Goal: Information Seeking & Learning: Learn about a topic

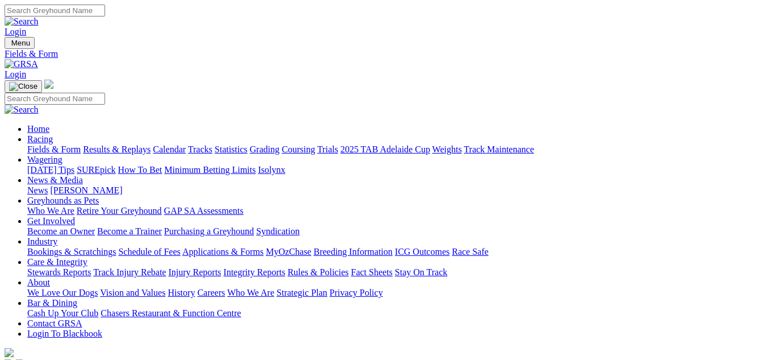
scroll to position [23, 0]
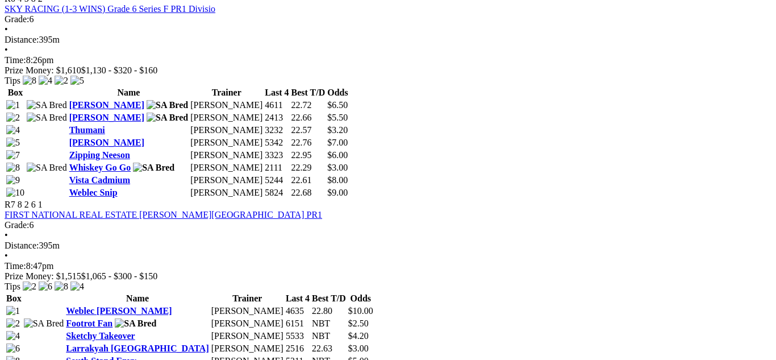
scroll to position [1455, 0]
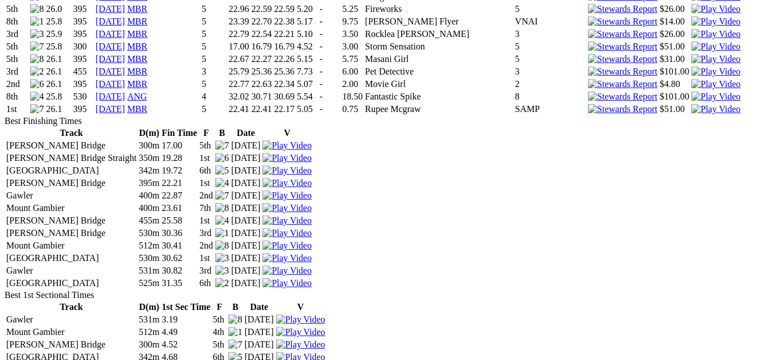
scroll to position [1830, 0]
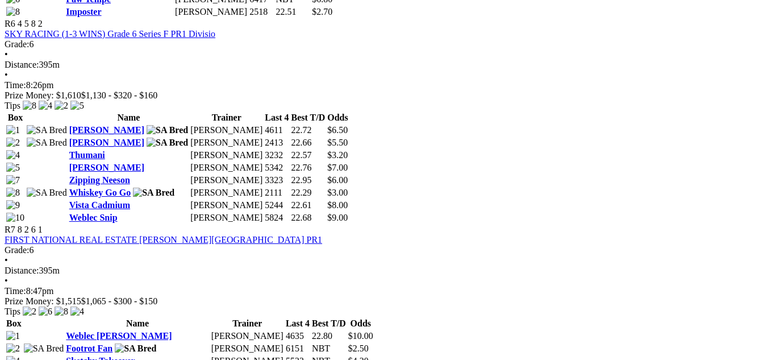
scroll to position [1455, 0]
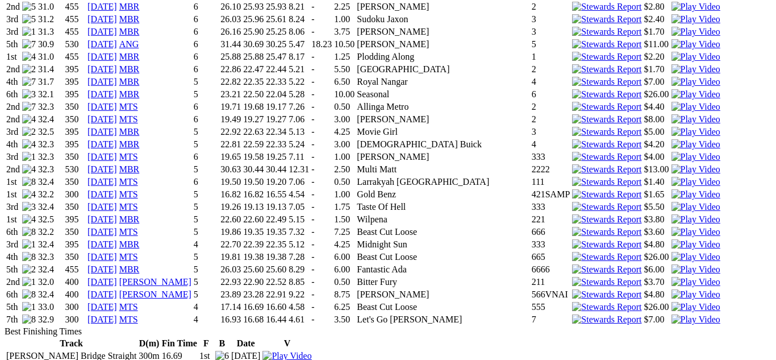
scroll to position [1030, 0]
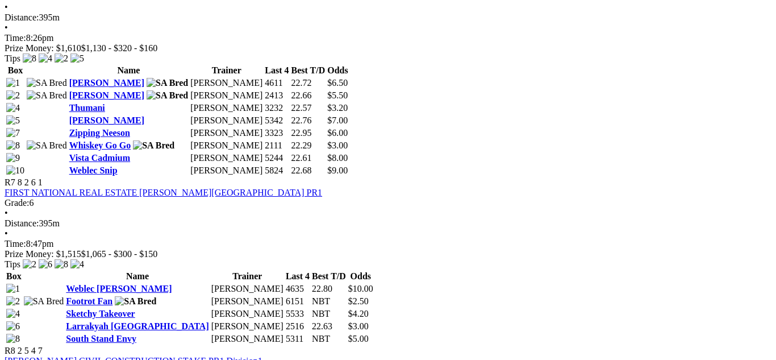
scroll to position [1501, 0]
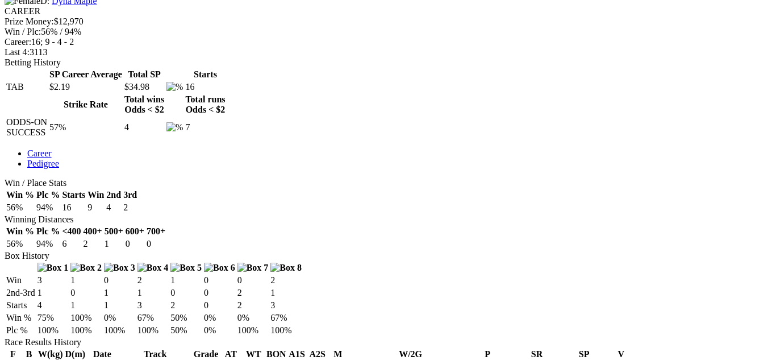
scroll to position [477, 0]
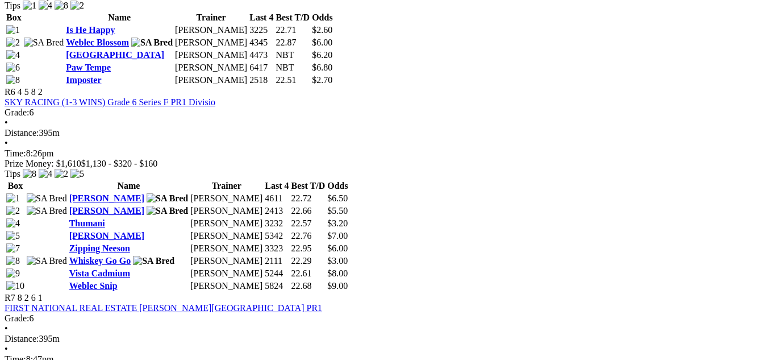
scroll to position [1387, 0]
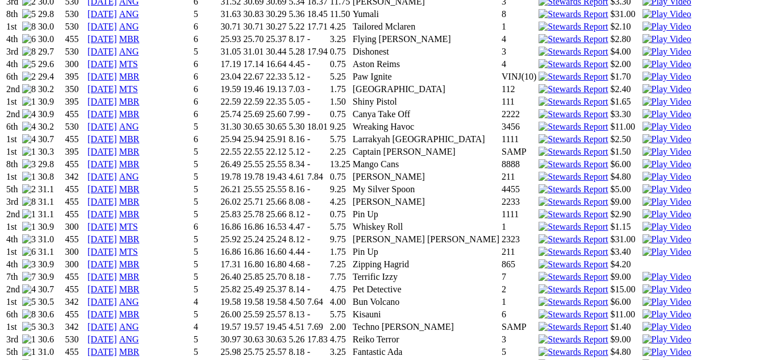
scroll to position [1137, 0]
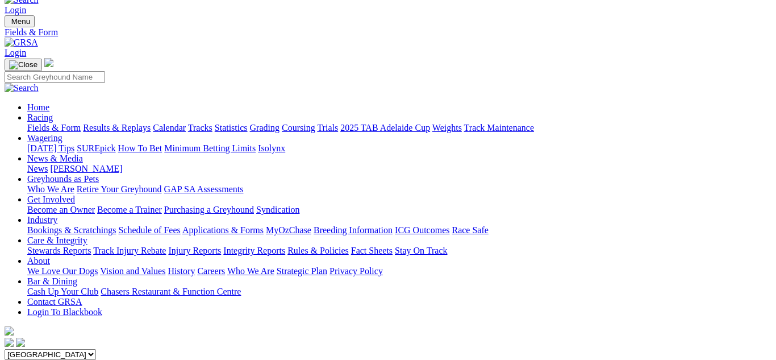
scroll to position [23, 0]
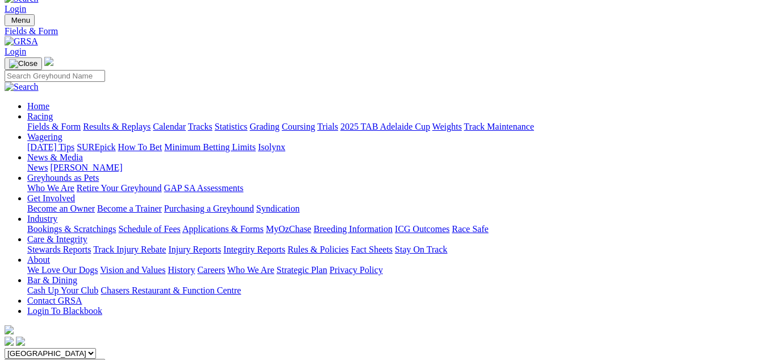
click at [96, 348] on select "[GEOGRAPHIC_DATA] [GEOGRAPHIC_DATA] [GEOGRAPHIC_DATA] [GEOGRAPHIC_DATA] [GEOGRA…" at bounding box center [51, 353] width 92 height 11
select select "WA"
click at [32, 348] on select "South Australia New South Wales Northern Territory Queensland Tasmania Victoria…" at bounding box center [51, 353] width 92 height 11
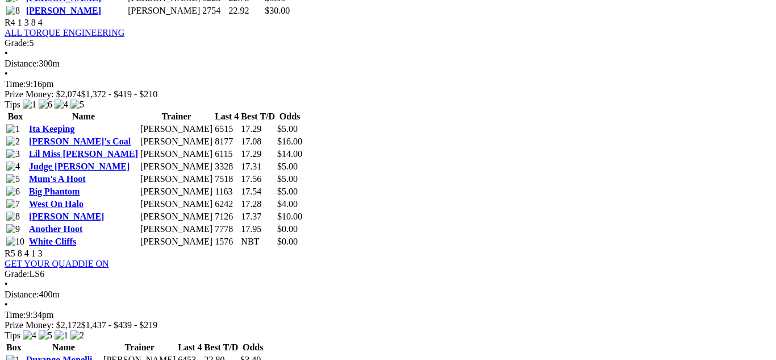
scroll to position [1251, 0]
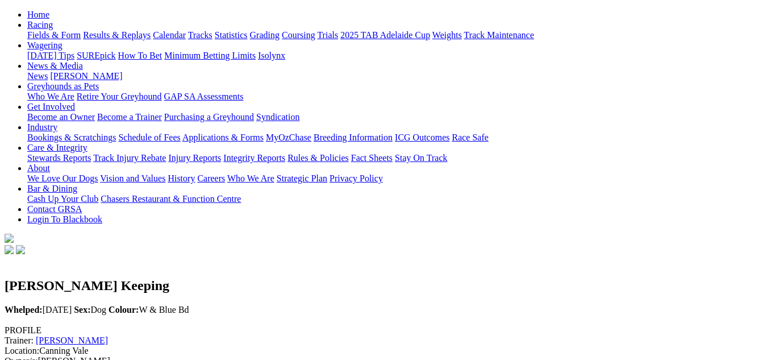
scroll to position [91, 0]
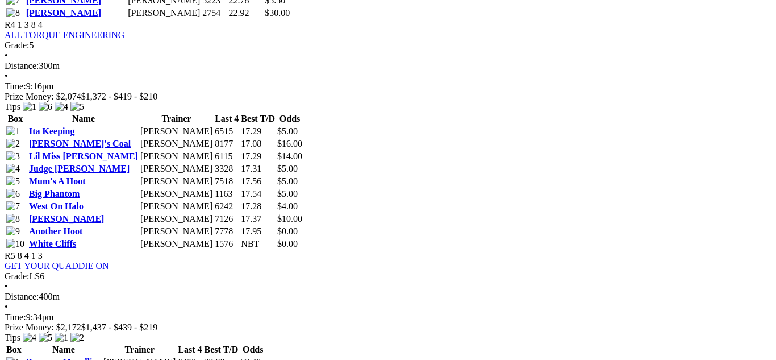
scroll to position [1251, 0]
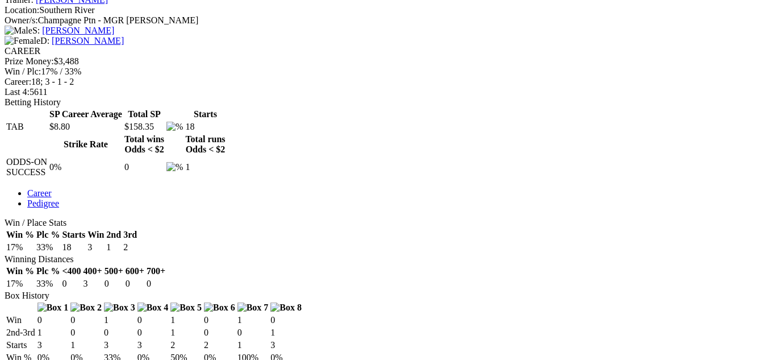
scroll to position [477, 0]
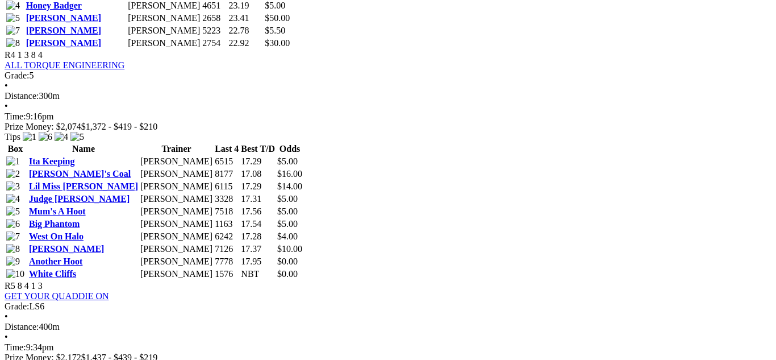
scroll to position [1205, 0]
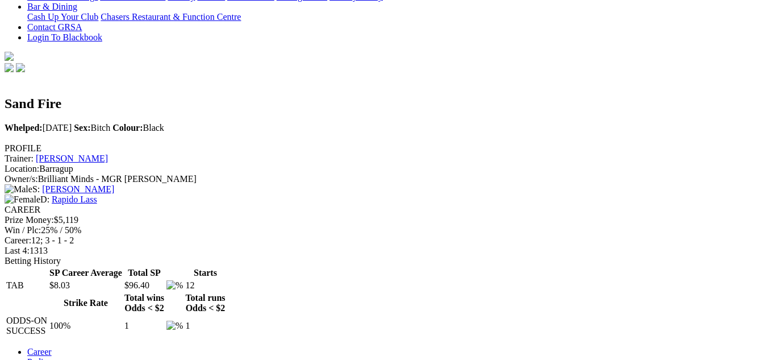
scroll to position [296, 0]
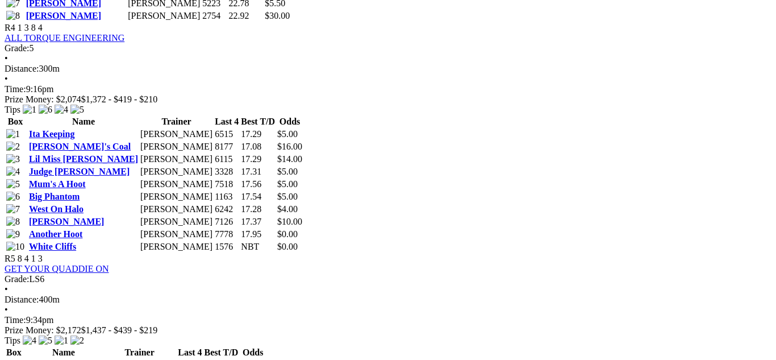
scroll to position [1228, 0]
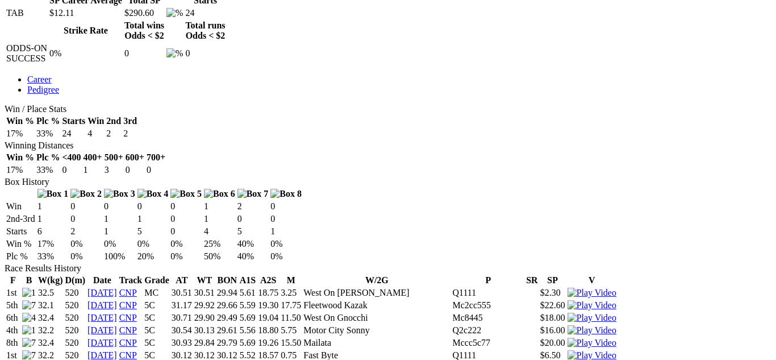
scroll to position [614, 0]
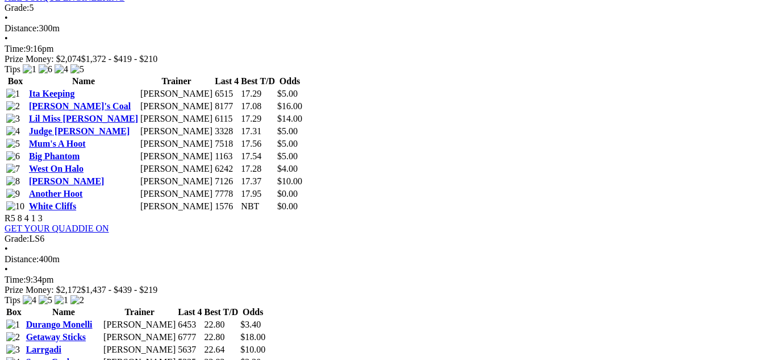
scroll to position [1273, 0]
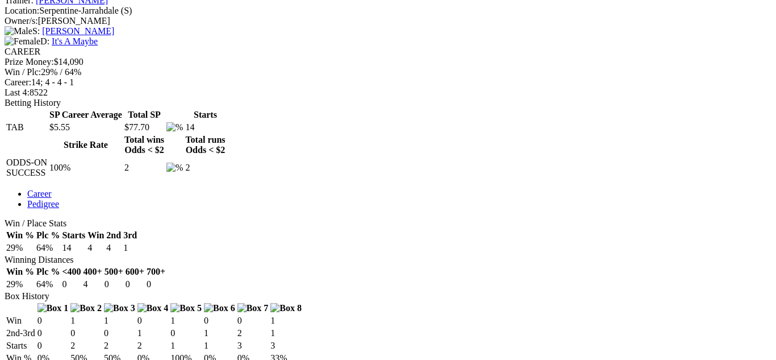
scroll to position [455, 0]
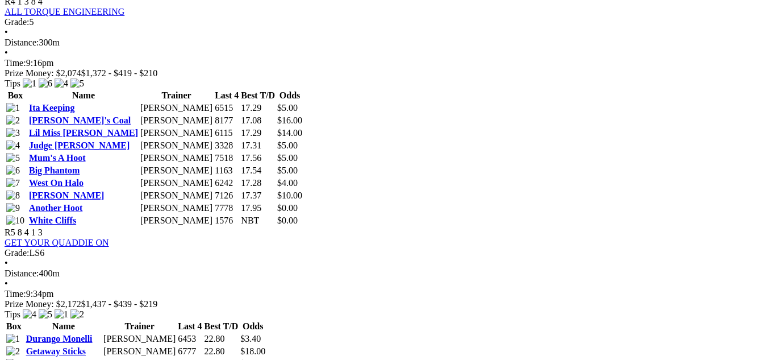
scroll to position [1251, 0]
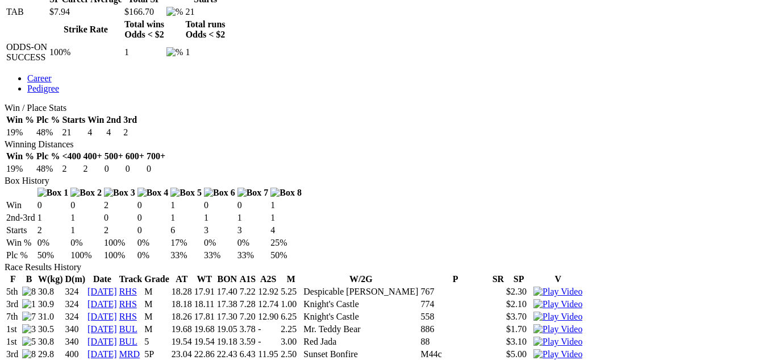
scroll to position [568, 0]
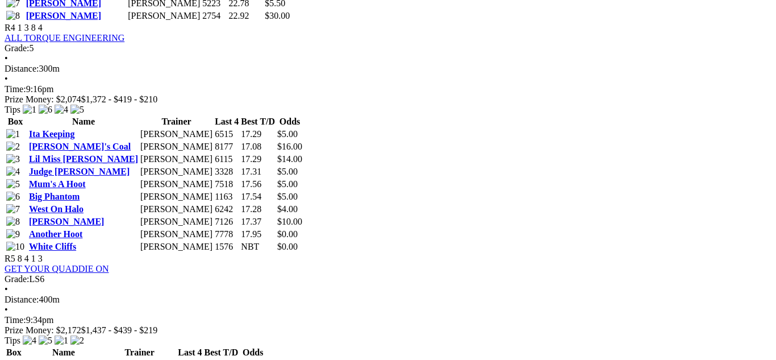
scroll to position [1228, 0]
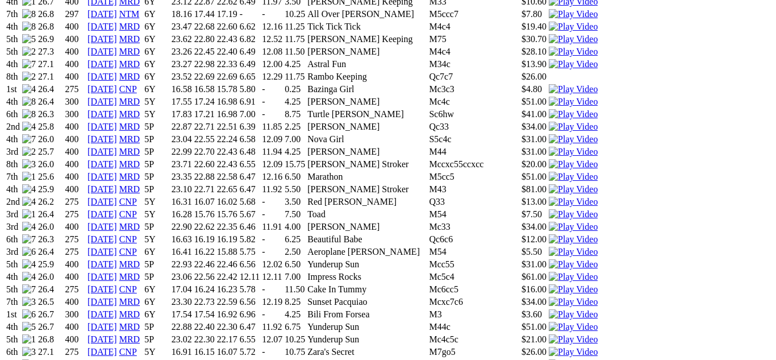
scroll to position [1455, 0]
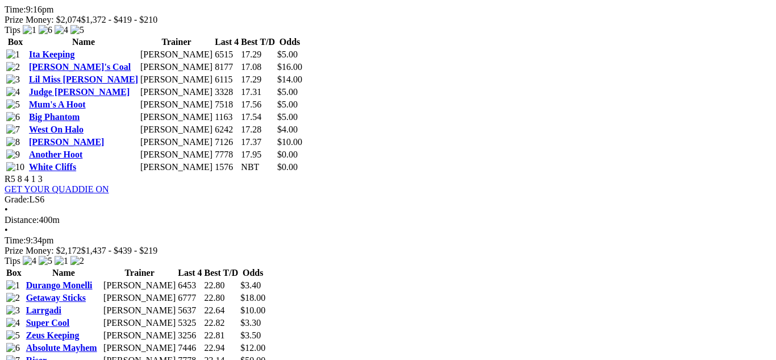
scroll to position [1319, 0]
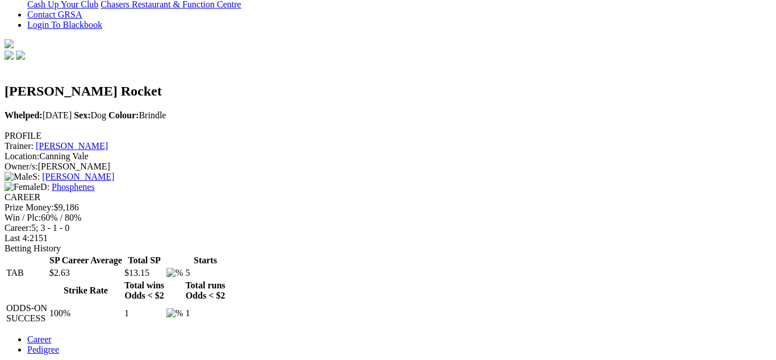
scroll to position [318, 0]
